Goal: Task Accomplishment & Management: Manage account settings

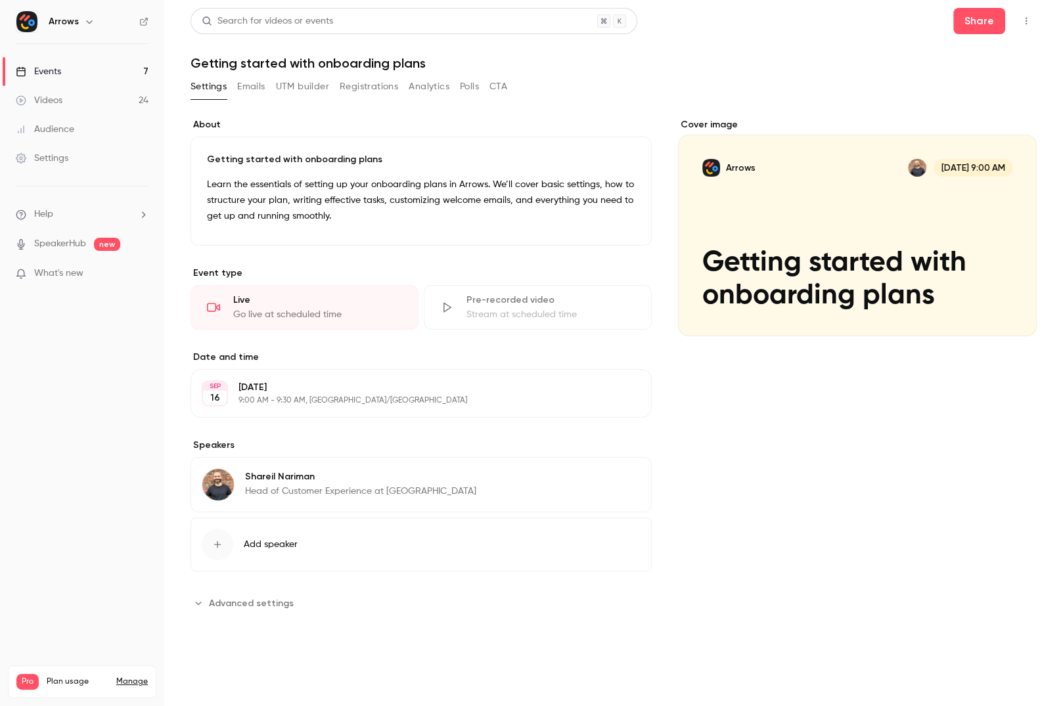
click at [96, 75] on link "Events 7" at bounding box center [82, 71] width 164 height 29
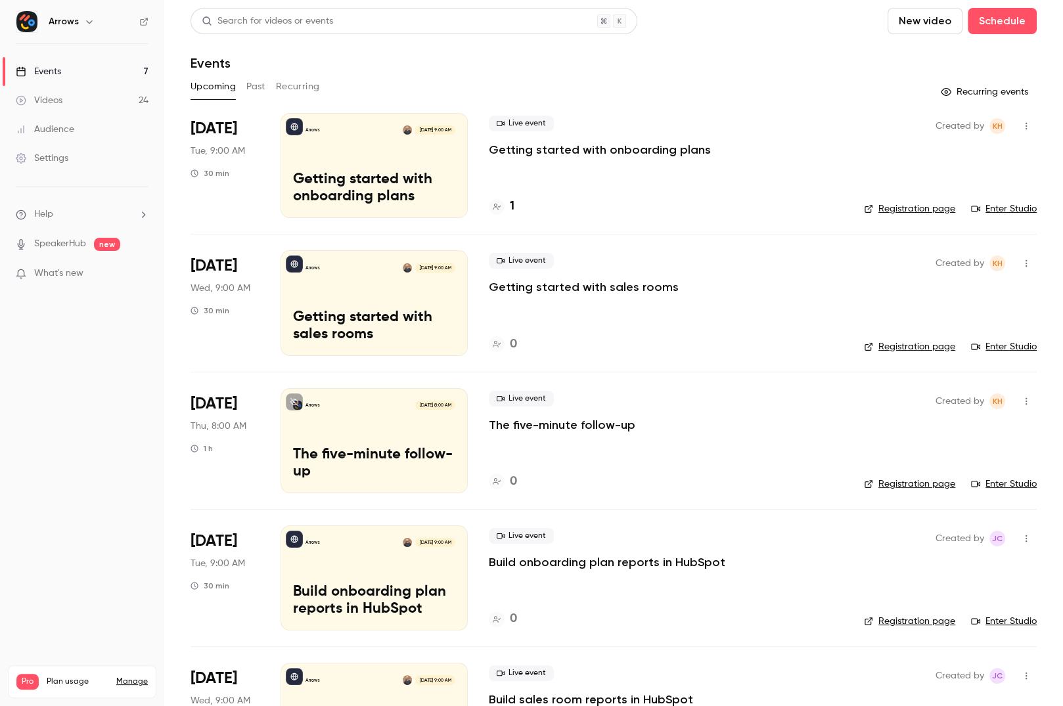
click at [621, 147] on p "Getting started with onboarding plans" at bounding box center [600, 150] width 222 height 16
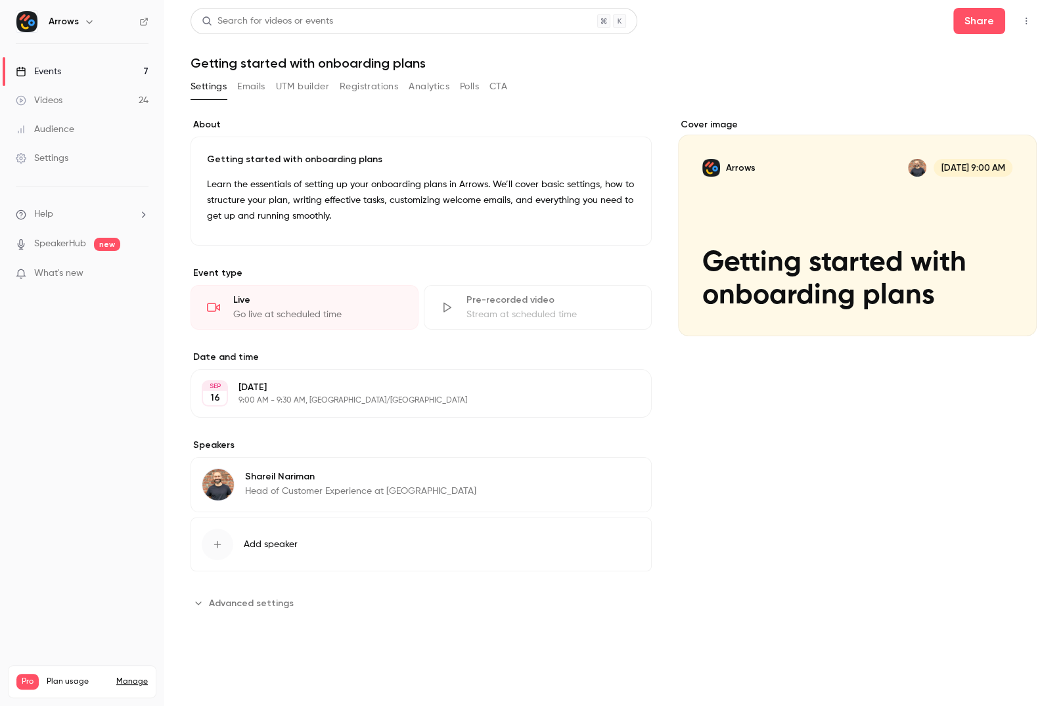
click at [267, 85] on div "Settings Emails UTM builder Registrations Analytics Polls CTA" at bounding box center [349, 86] width 317 height 21
click at [256, 84] on button "Emails" at bounding box center [251, 86] width 28 height 21
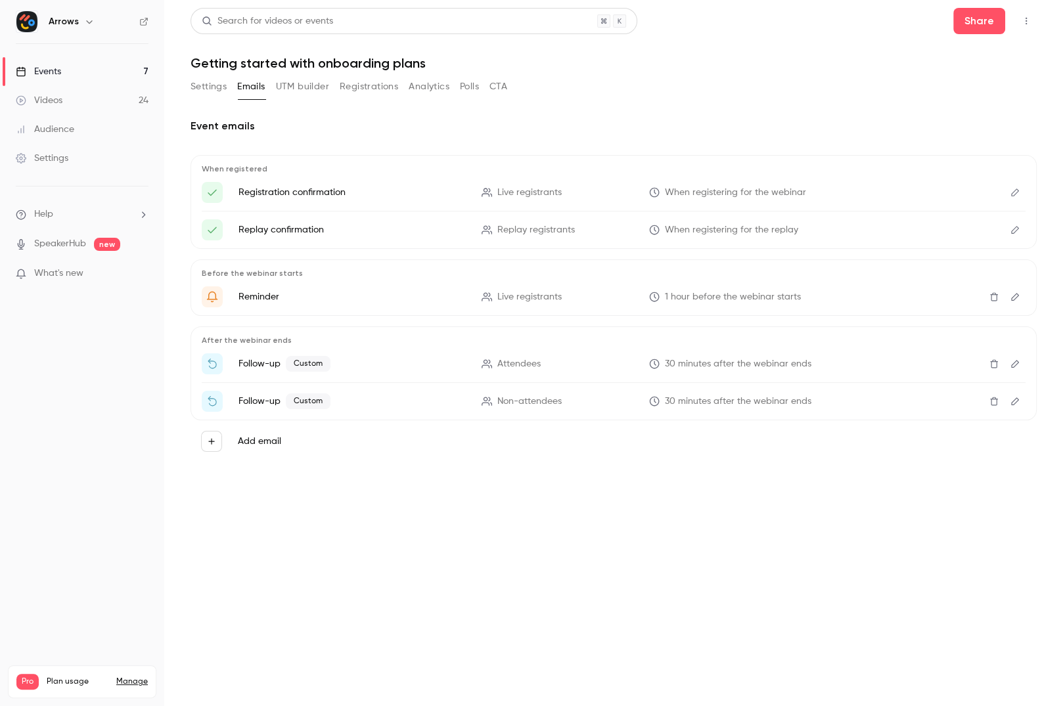
click at [295, 87] on button "UTM builder" at bounding box center [302, 86] width 53 height 21
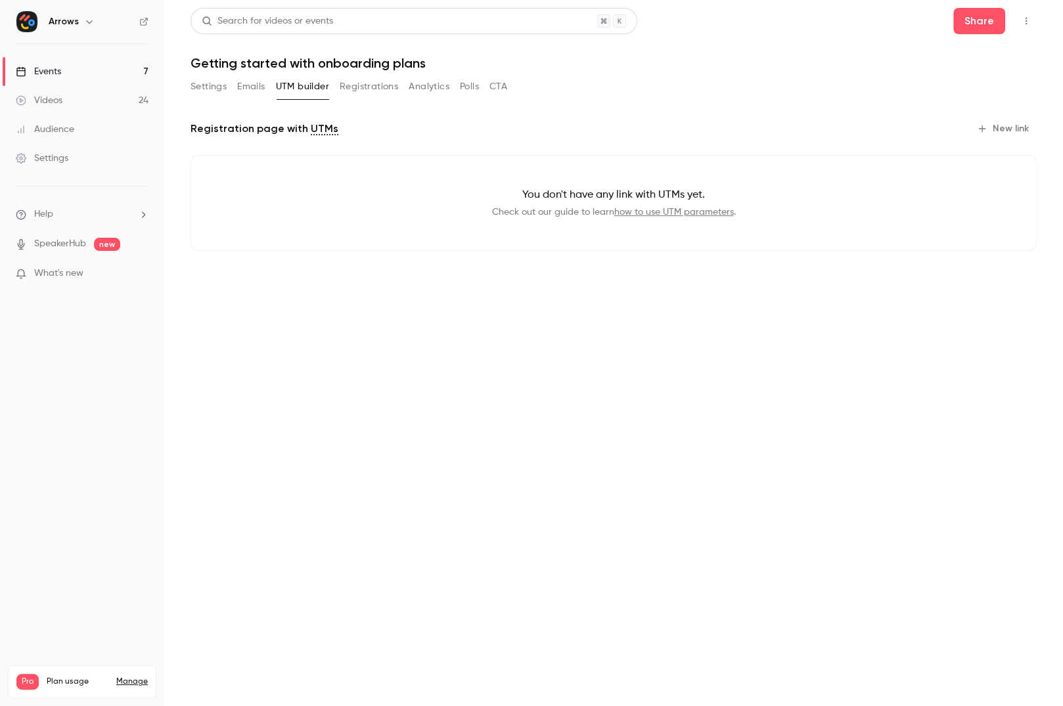
click at [355, 87] on button "Registrations" at bounding box center [369, 86] width 58 height 21
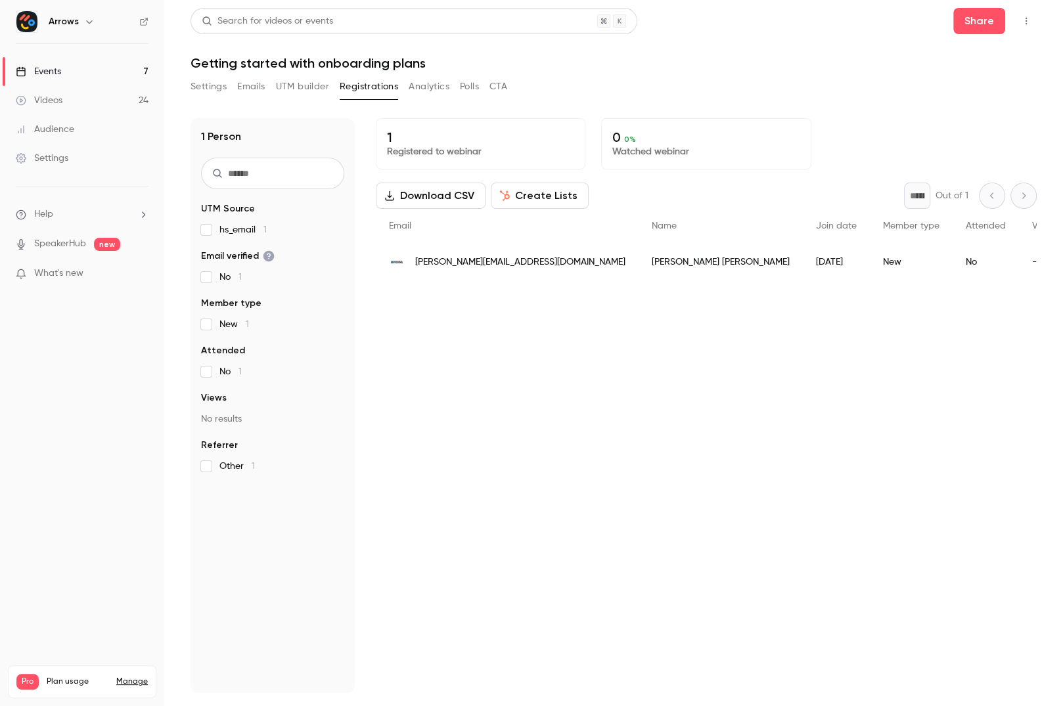
click at [477, 271] on div "[PERSON_NAME][EMAIL_ADDRESS][DOMAIN_NAME]" at bounding box center [507, 262] width 263 height 37
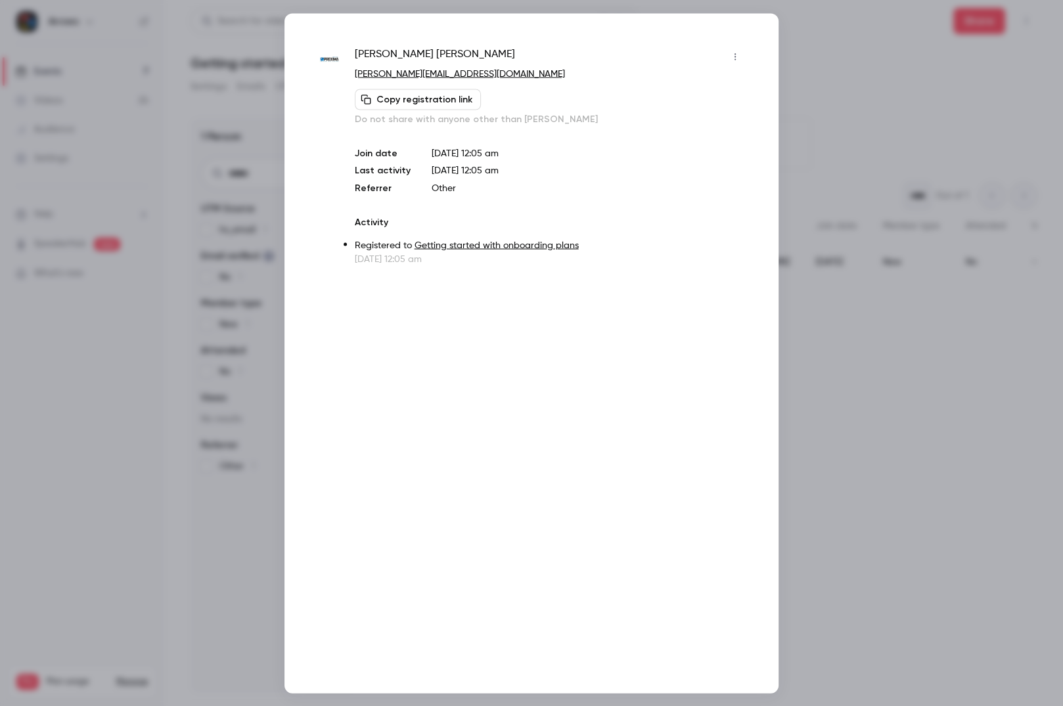
click at [817, 178] on div at bounding box center [531, 353] width 1063 height 706
